Goal: Information Seeking & Learning: Find specific fact

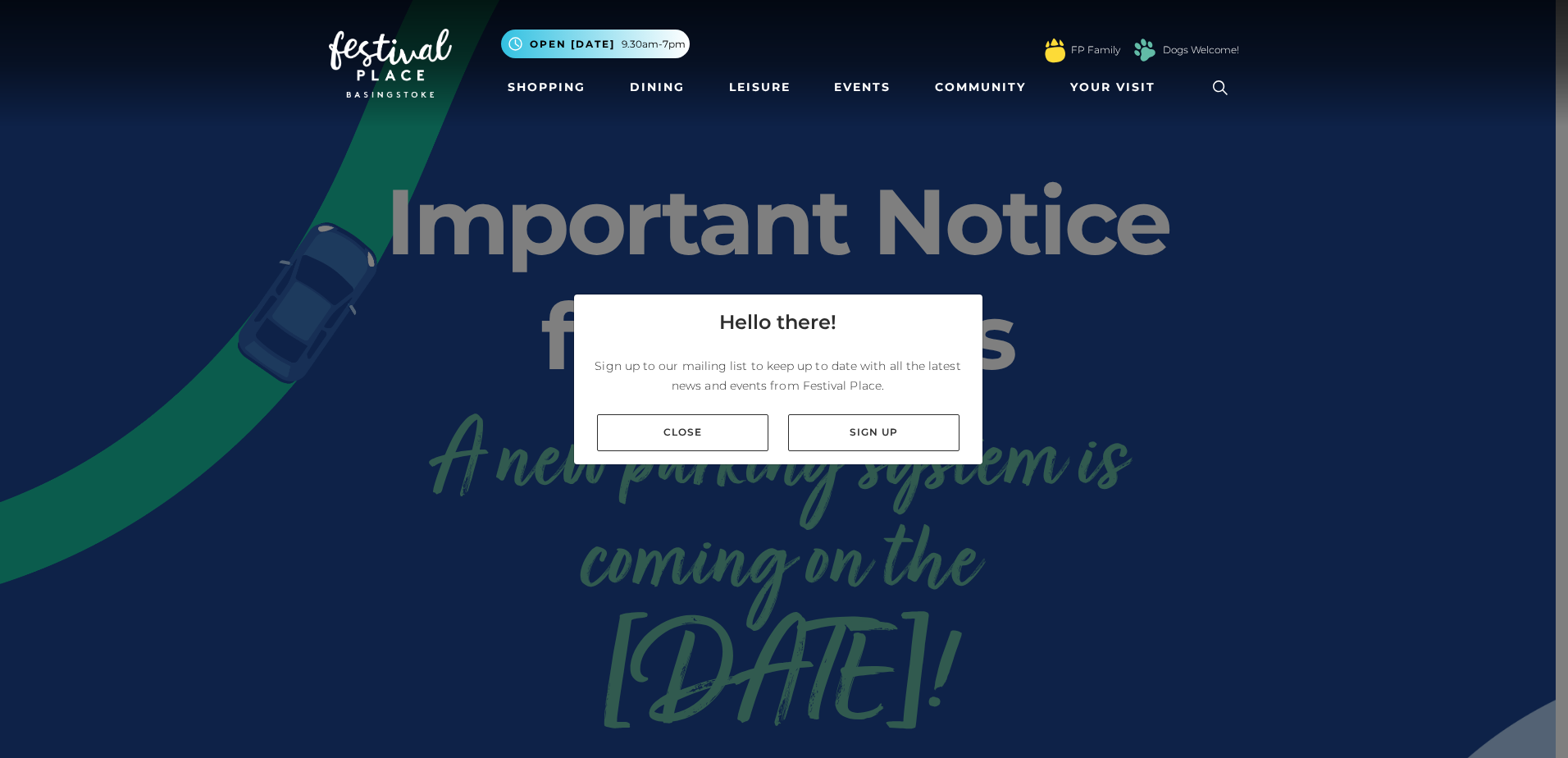
click at [701, 430] on link "Close" at bounding box center [682, 432] width 171 height 36
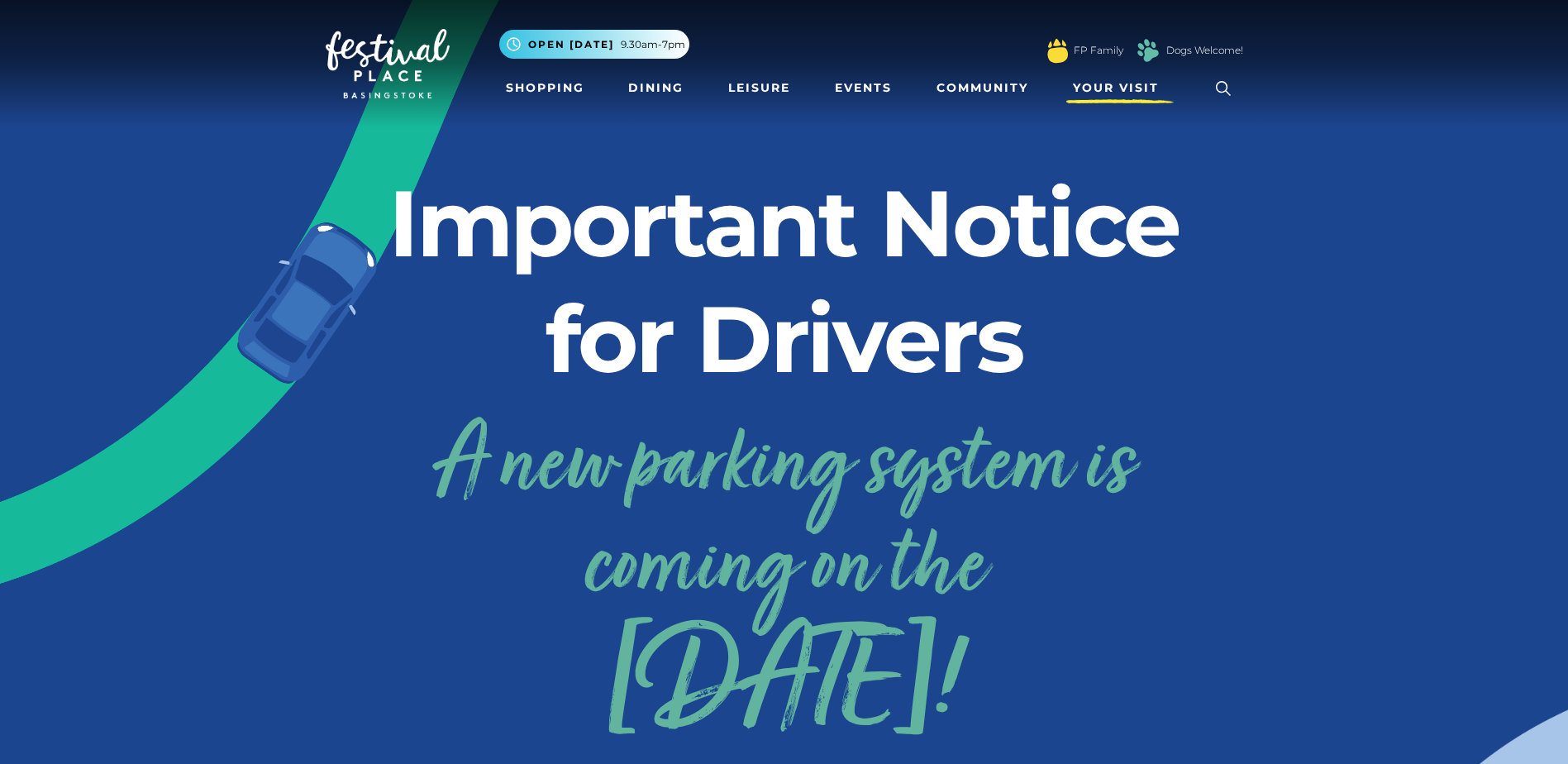
click at [1131, 90] on span "Your Visit" at bounding box center [1115, 87] width 86 height 17
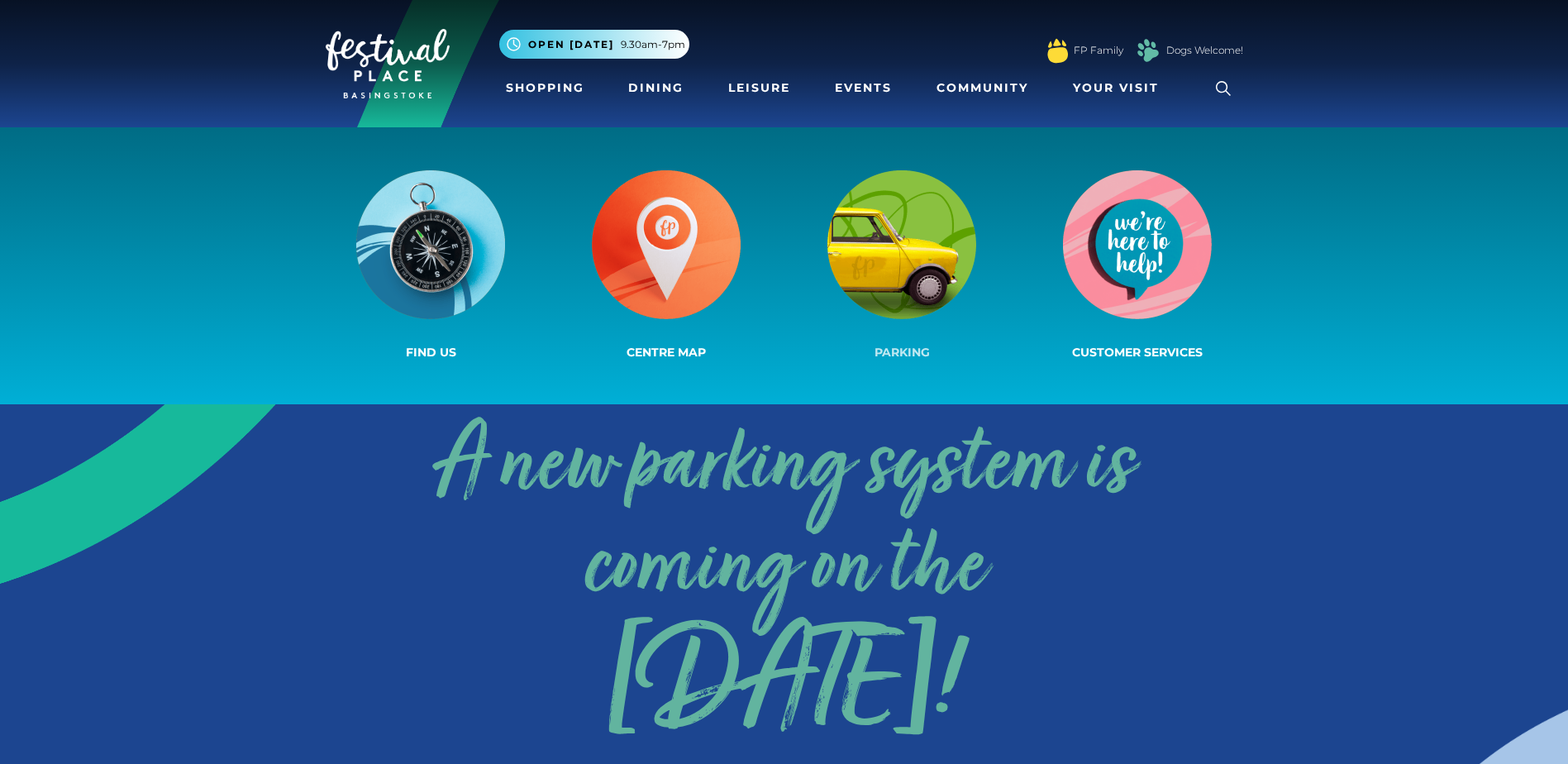
click at [933, 272] on img at bounding box center [902, 245] width 149 height 149
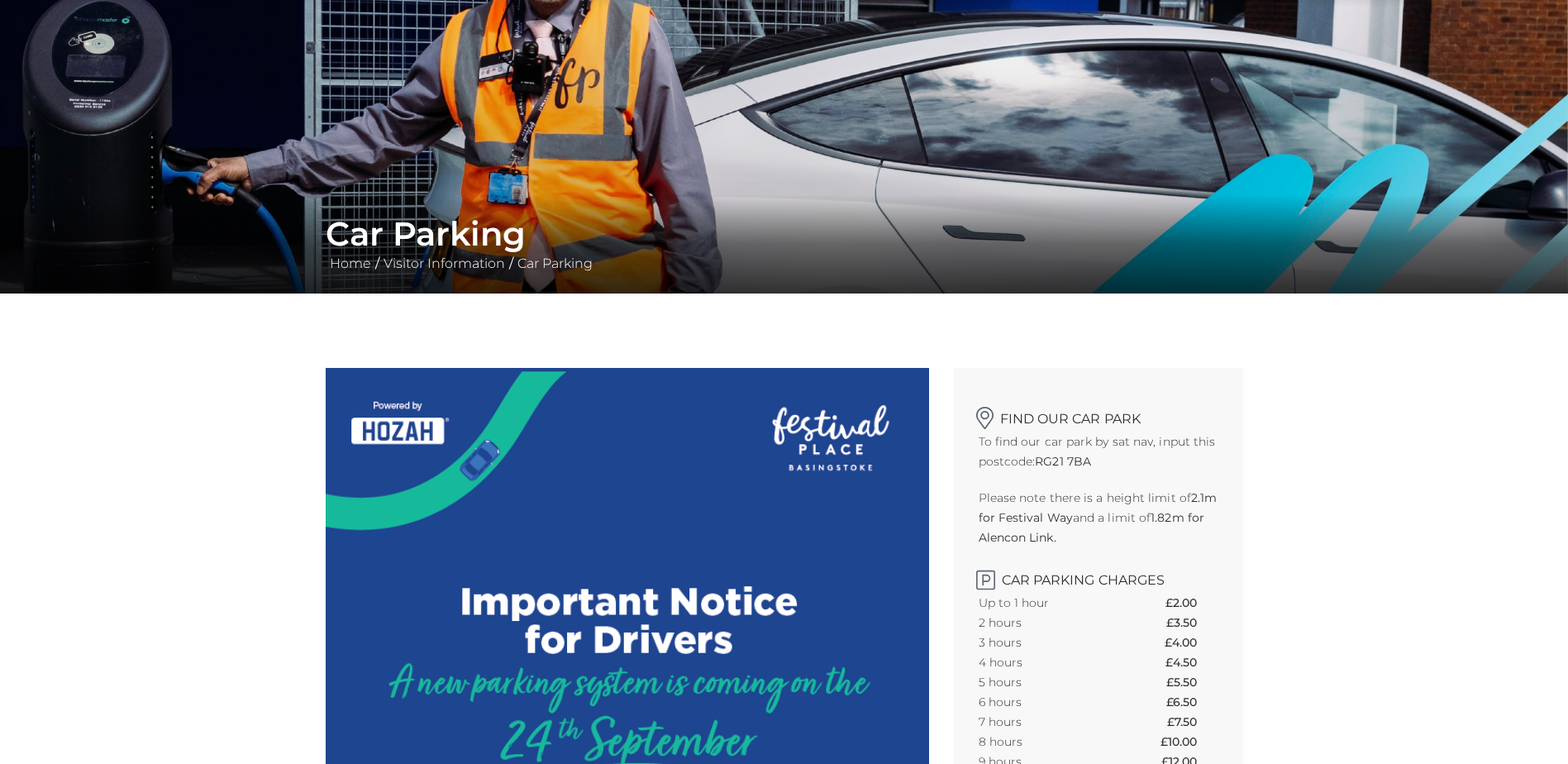
scroll to position [414, 0]
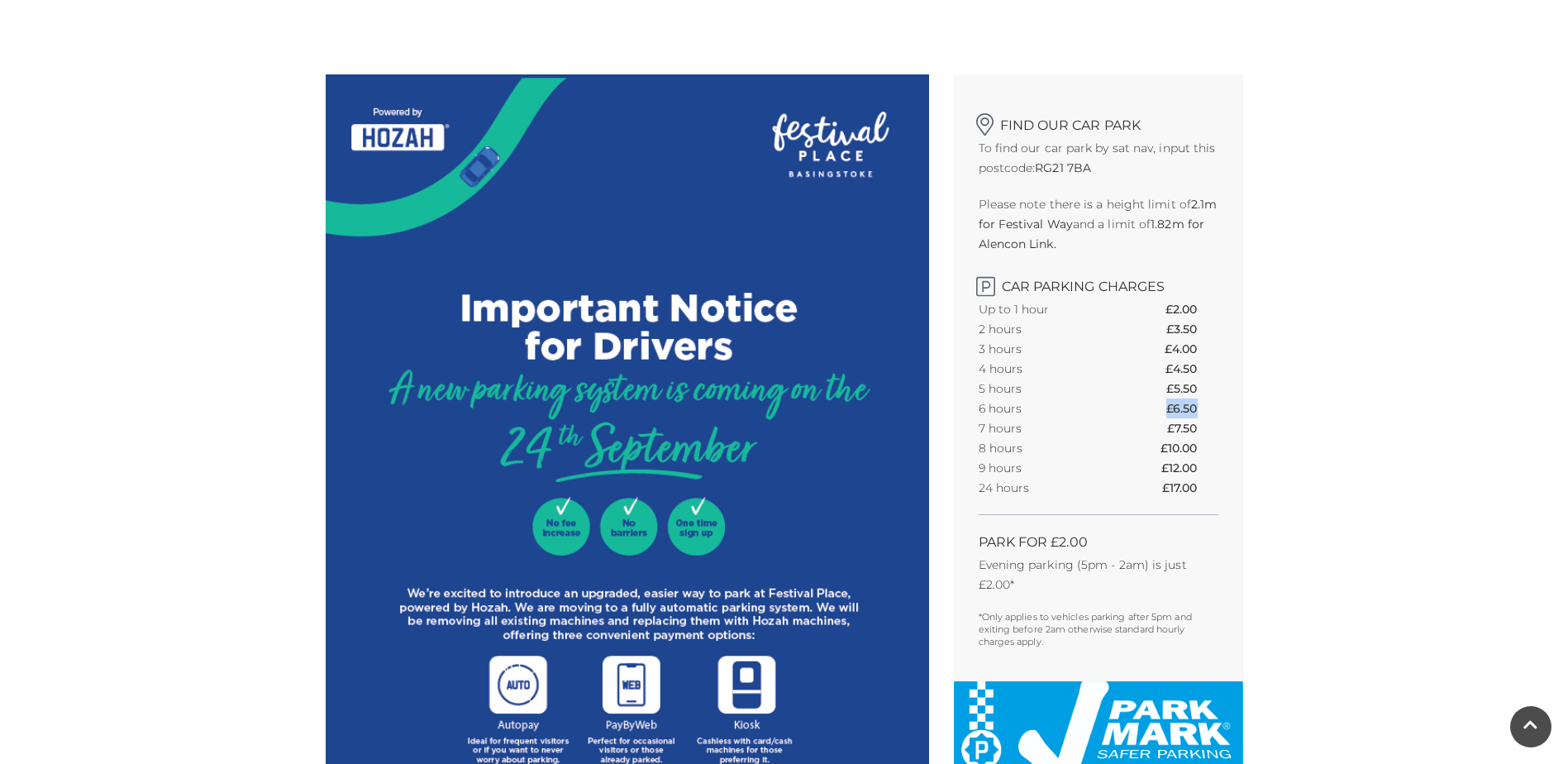
drag, startPoint x: 1201, startPoint y: 409, endPoint x: 1166, endPoint y: 409, distance: 35.0
click at [1166, 409] on th "£6.50" at bounding box center [1192, 409] width 52 height 20
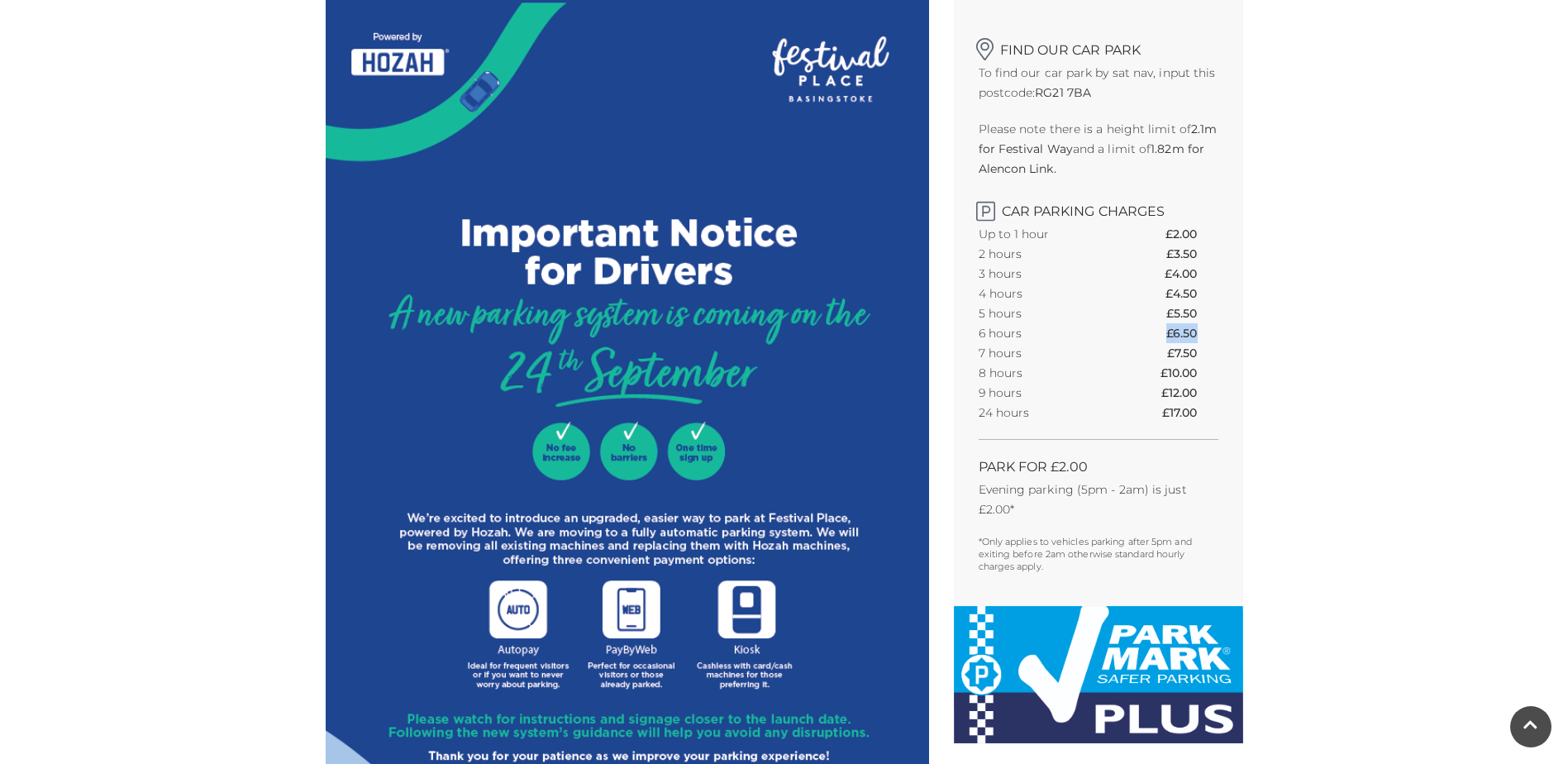
scroll to position [578, 0]
